Goal: Task Accomplishment & Management: Manage account settings

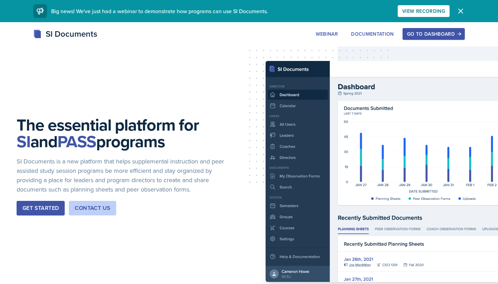
click at [439, 37] on div "Go to Dashboard" at bounding box center [433, 34] width 53 height 6
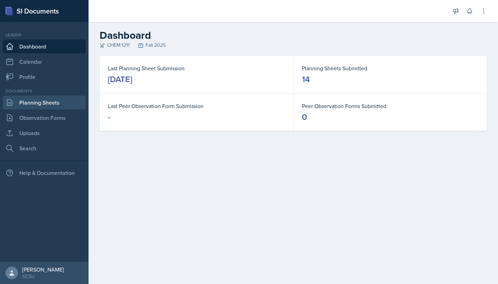
click at [43, 105] on link "Planning Sheets" at bounding box center [44, 103] width 83 height 14
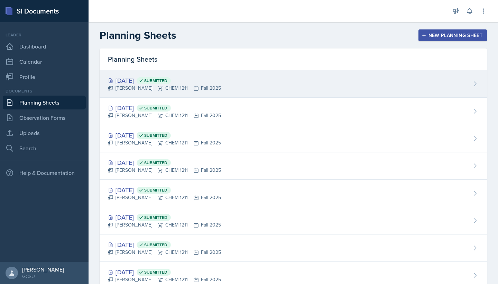
click at [148, 81] on div "[DATE] Submitted" at bounding box center [164, 80] width 113 height 9
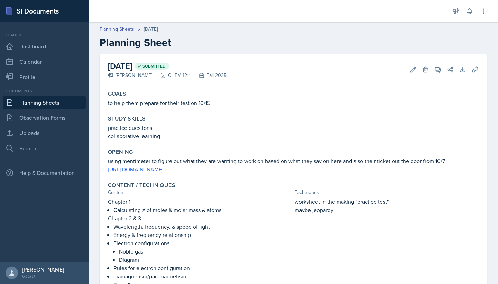
scroll to position [15, 0]
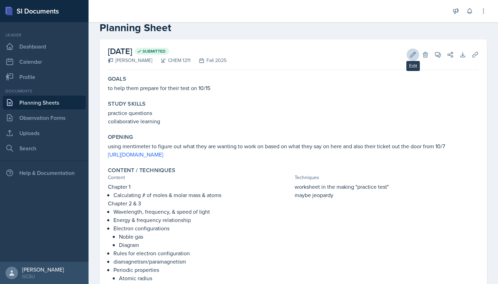
click at [413, 54] on icon at bounding box center [413, 54] width 5 height 5
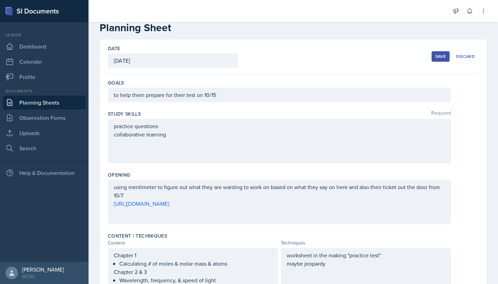
click at [217, 210] on div "using mentimeter to figure out what they are wanting to work on based on what t…" at bounding box center [279, 202] width 343 height 44
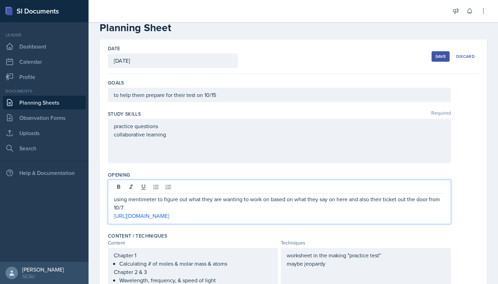
click at [221, 216] on p "[URL][DOMAIN_NAME]" at bounding box center [280, 215] width 332 height 8
click at [116, 198] on p "using mentimeter to figure out what they are wanting to work on based on what t…" at bounding box center [280, 203] width 332 height 17
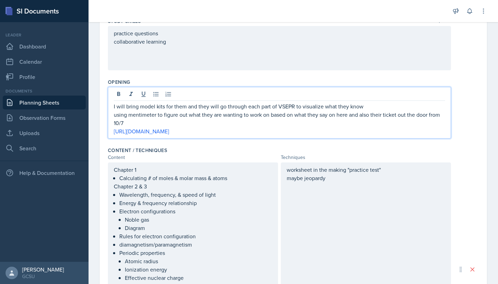
scroll to position [109, 0]
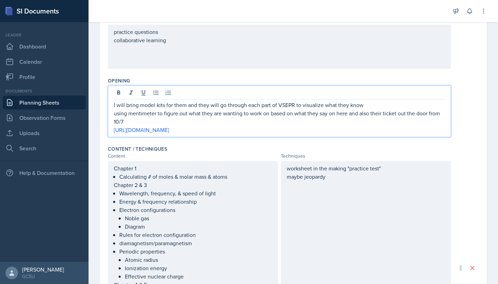
click at [287, 166] on div "worksheet in the making "practice test" maybe jeopardy" at bounding box center [366, 268] width 170 height 214
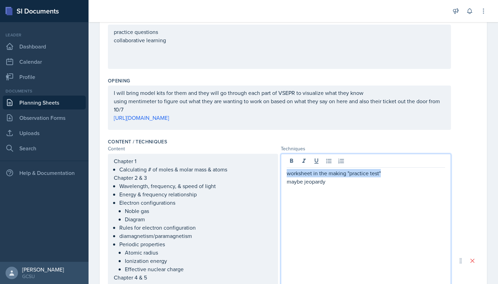
paste div
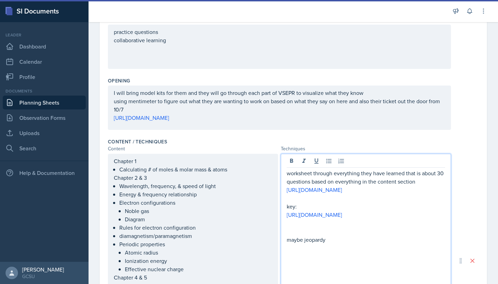
click at [329, 227] on p at bounding box center [366, 223] width 159 height 8
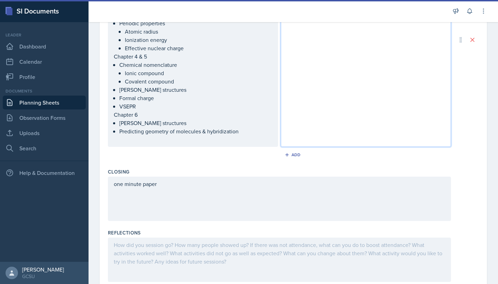
scroll to position [336, 0]
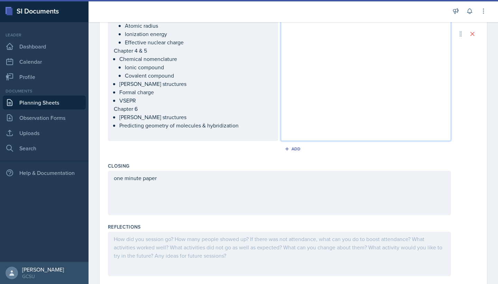
click at [194, 188] on div "one minute paper" at bounding box center [279, 193] width 343 height 44
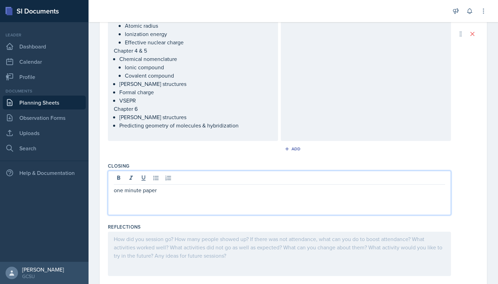
click at [176, 238] on div at bounding box center [279, 254] width 343 height 44
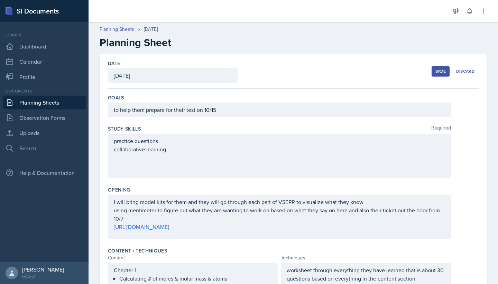
scroll to position [0, 0]
click at [440, 71] on div "Save" at bounding box center [441, 72] width 10 height 6
